Goal: Find contact information: Find contact information

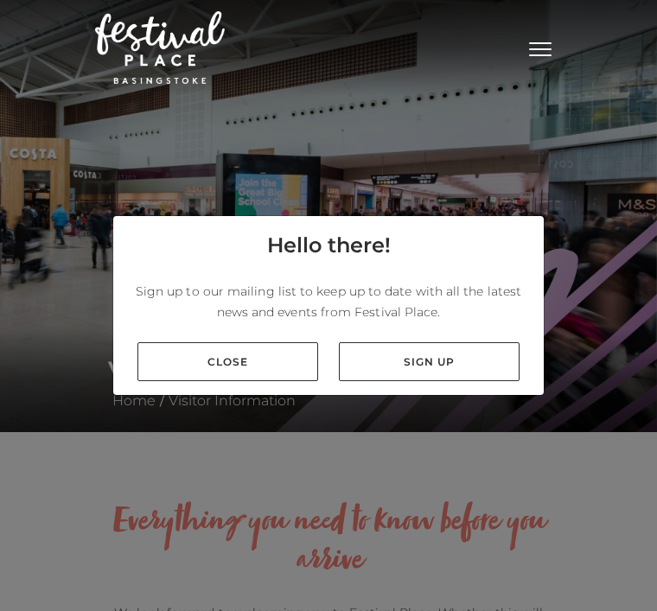
scroll to position [55, 0]
click at [233, 348] on link "Close" at bounding box center [227, 361] width 181 height 39
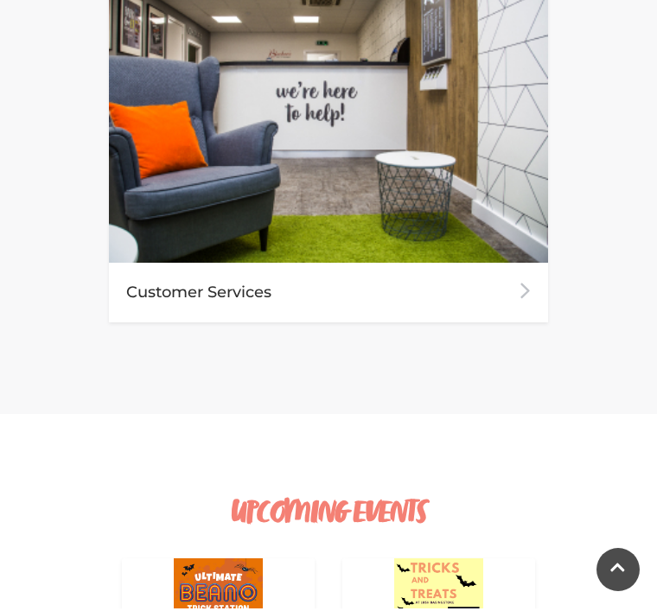
scroll to position [2698, 0]
click at [233, 280] on div "Customer Services" at bounding box center [328, 293] width 439 height 60
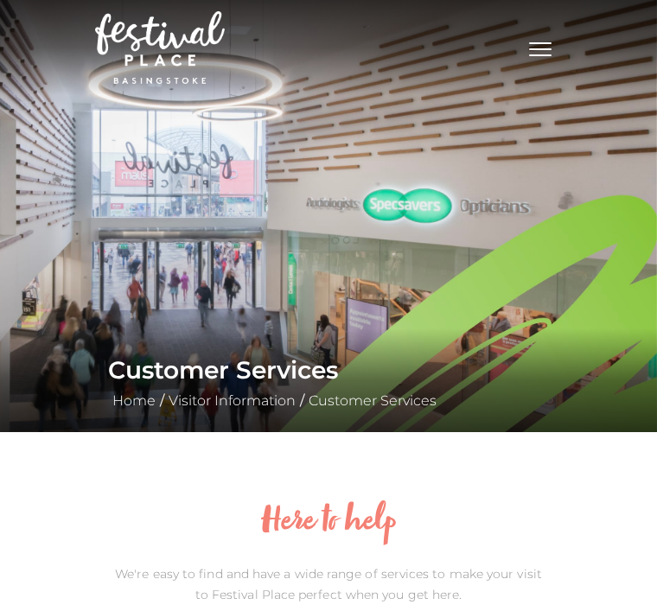
click at [374, 407] on link "Customer Services" at bounding box center [372, 401] width 137 height 16
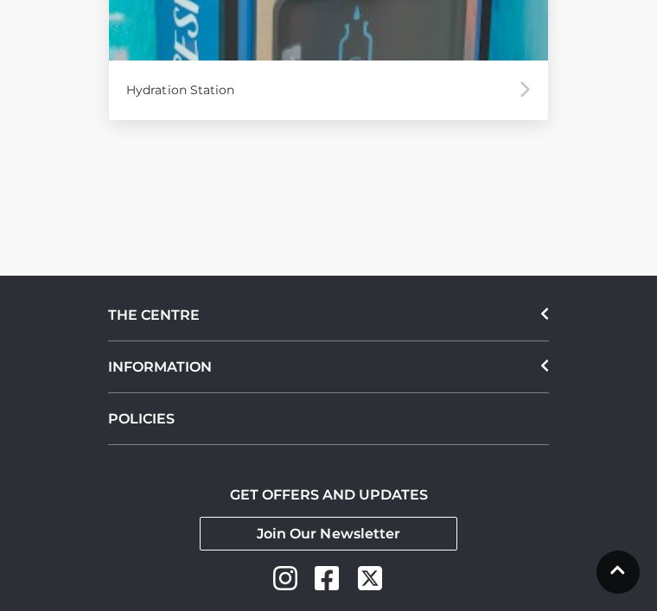
scroll to position [4733, 0]
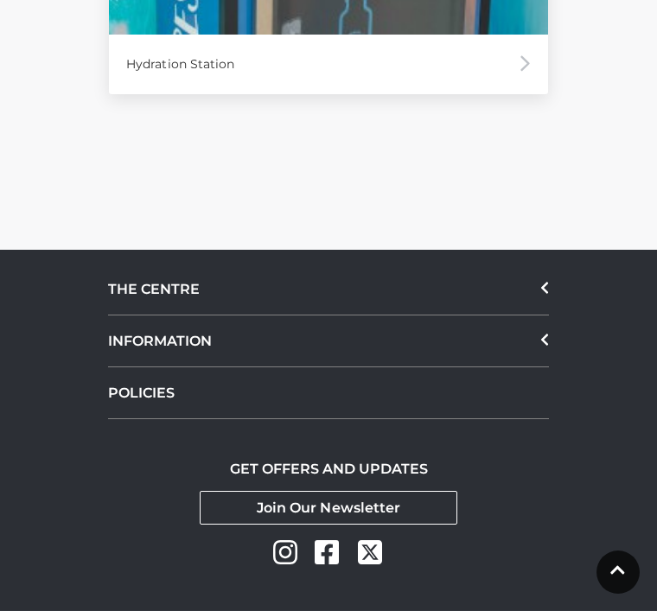
click at [546, 354] on div "INFORMATION" at bounding box center [328, 342] width 441 height 52
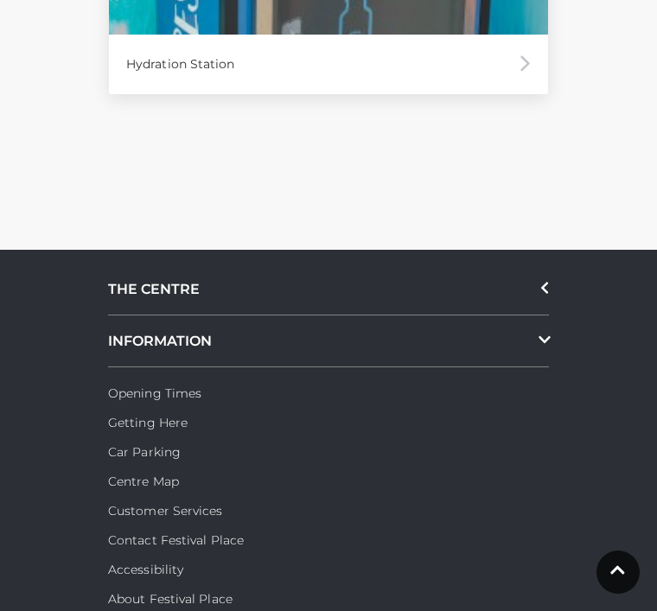
click at [201, 546] on link "Contact Festival Place" at bounding box center [176, 541] width 136 height 16
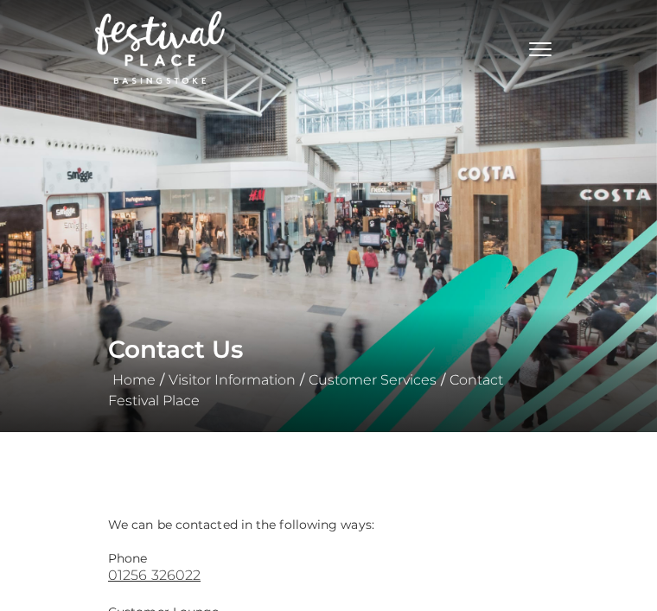
click at [158, 572] on link "01256 326022" at bounding box center [328, 575] width 441 height 16
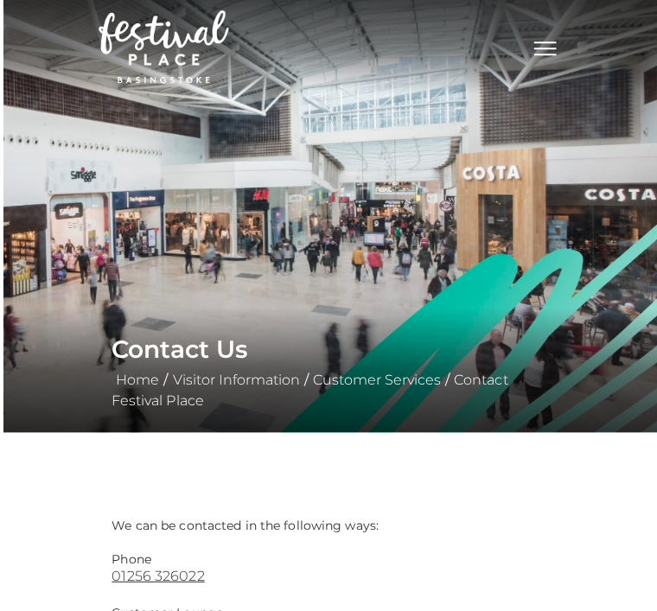
scroll to position [4, 0]
